Goal: Browse casually: Explore the website without a specific task or goal

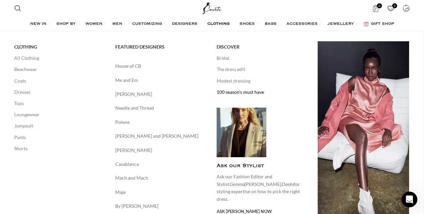
scroll to position [0, 557]
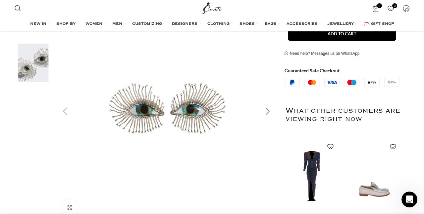
click at [269, 115] on div "Next slide" at bounding box center [267, 111] width 17 height 17
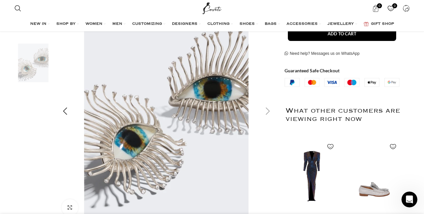
click at [269, 115] on div "Next slide" at bounding box center [267, 111] width 17 height 17
click at [68, 113] on div "Previous slide" at bounding box center [65, 111] width 17 height 17
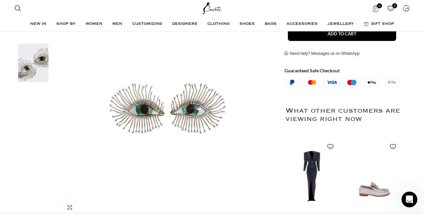
scroll to position [0, 697]
click at [265, 109] on div "Next slide" at bounding box center [267, 111] width 17 height 17
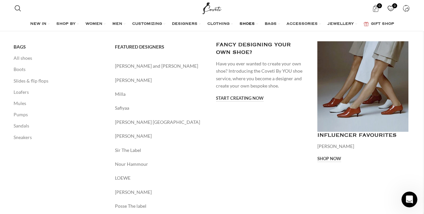
scroll to position [0, 975]
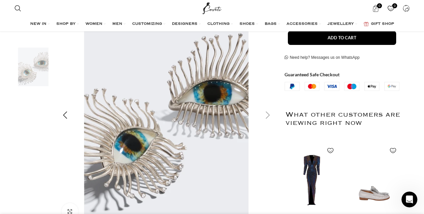
click at [177, 112] on img "2 / 2" at bounding box center [166, 115] width 219 height 219
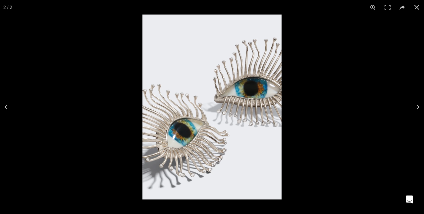
click at [168, 104] on img at bounding box center [211, 107] width 139 height 185
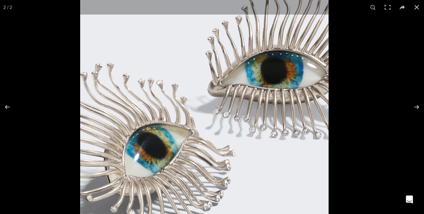
drag, startPoint x: 174, startPoint y: 114, endPoint x: 151, endPoint y: 105, distance: 25.5
click at [151, 105] on img at bounding box center [204, 104] width 248 height 331
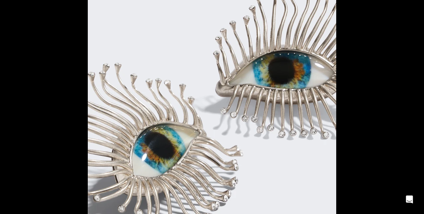
scroll to position [0, 139]
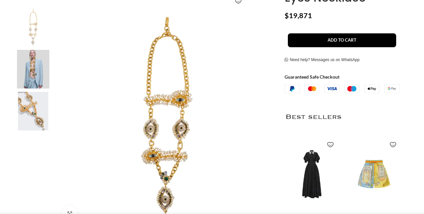
click at [46, 106] on img "3 / 3" at bounding box center [33, 111] width 40 height 39
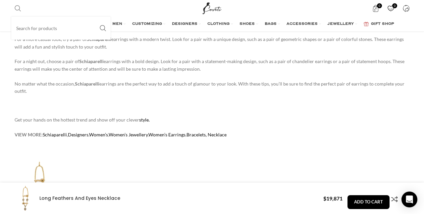
scroll to position [721, 0]
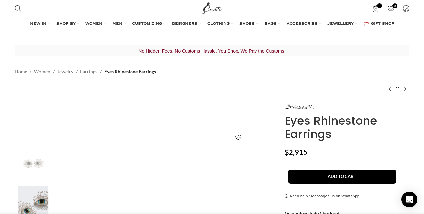
scroll to position [0, 70]
